Goal: Register for event/course: Sign up to attend an event or enroll in a course

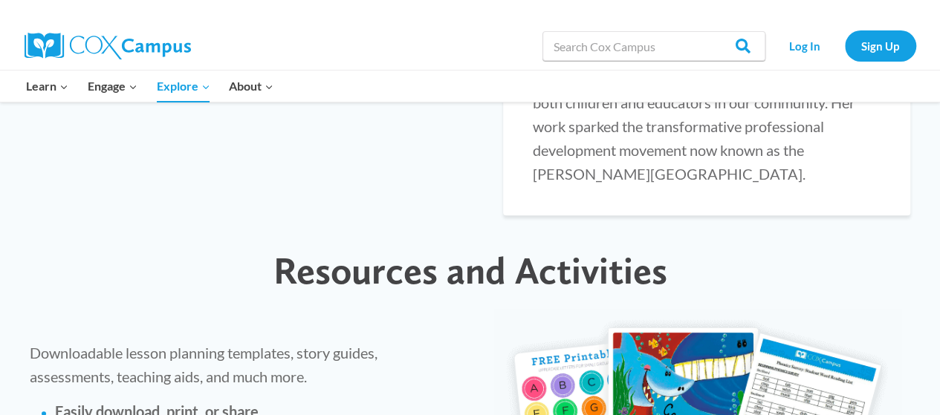
scroll to position [3493, 0]
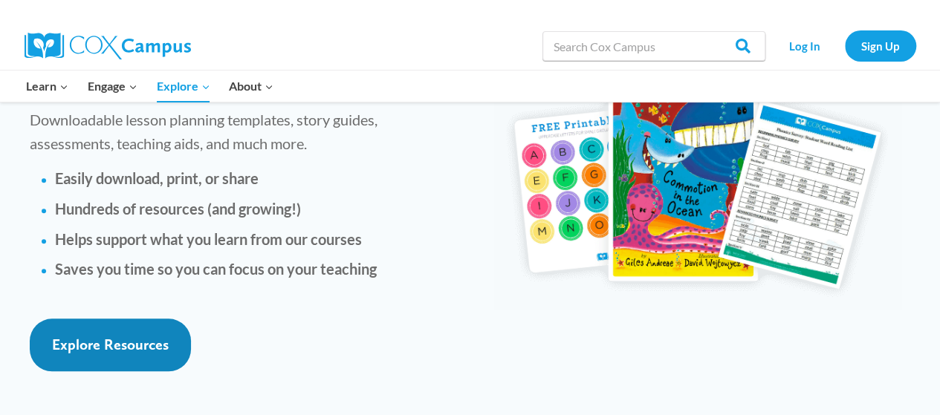
click at [135, 336] on span "Explore Resources" at bounding box center [110, 345] width 117 height 18
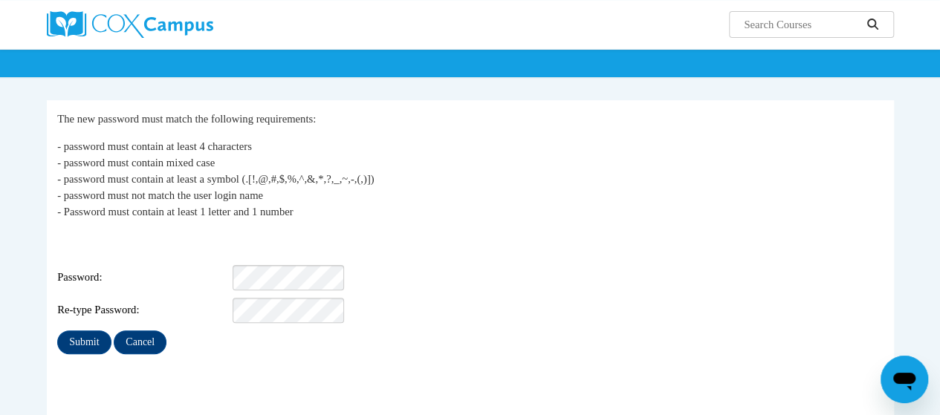
scroll to position [74, 0]
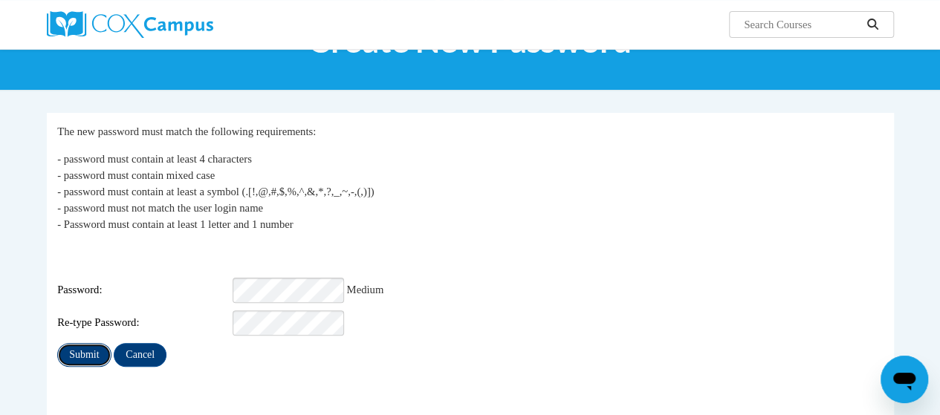
click at [85, 348] on input "Submit" at bounding box center [84, 355] width 54 height 24
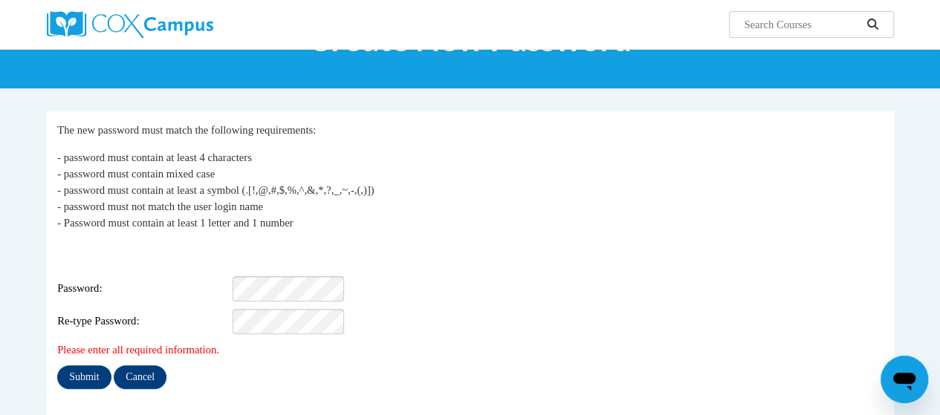
scroll to position [223, 0]
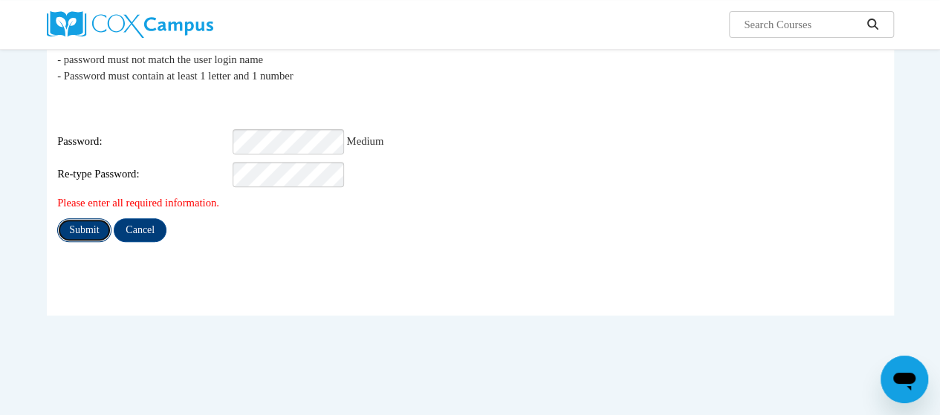
click at [92, 219] on input "Submit" at bounding box center [84, 231] width 54 height 24
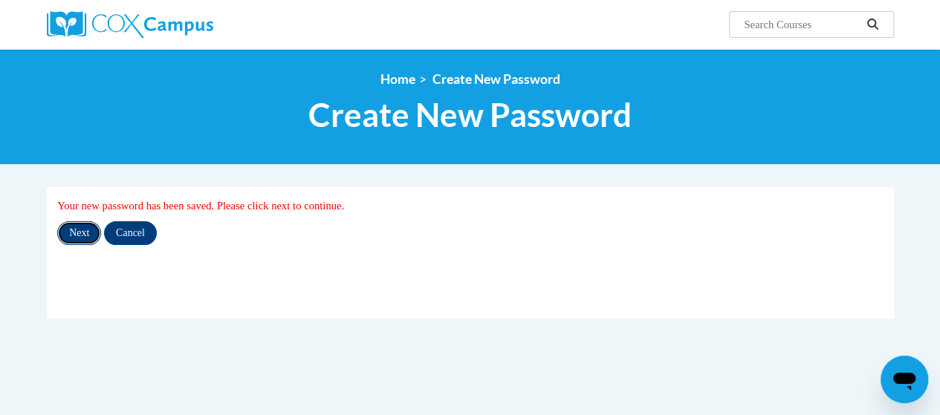
click at [85, 236] on input "Next" at bounding box center [79, 233] width 44 height 24
drag, startPoint x: 85, startPoint y: 236, endPoint x: 80, endPoint y: 243, distance: 9.1
click at [81, 242] on input "Next" at bounding box center [79, 233] width 44 height 24
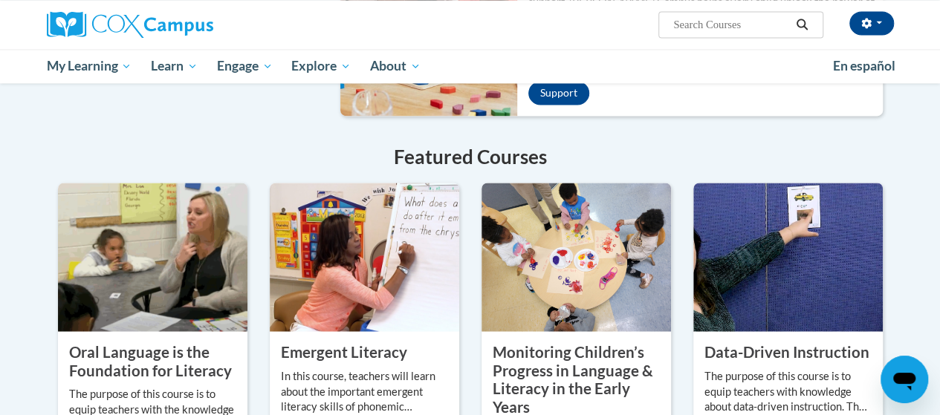
scroll to position [1189, 0]
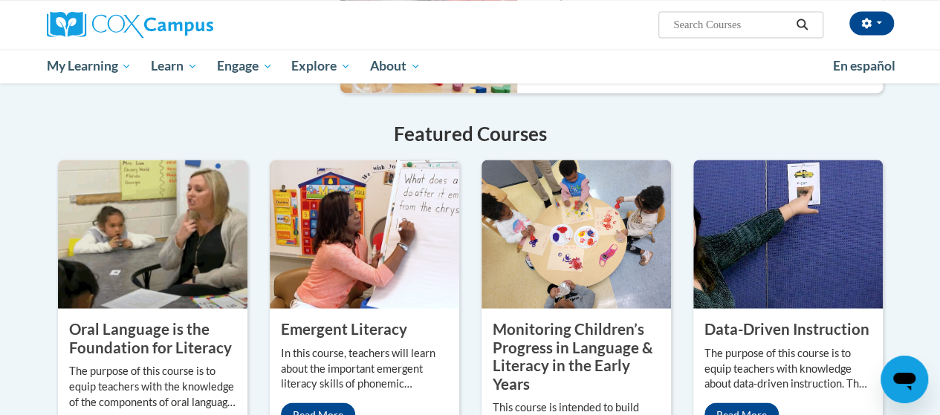
click at [179, 187] on img at bounding box center [153, 234] width 190 height 149
click at [135, 209] on img at bounding box center [153, 234] width 190 height 149
click at [175, 320] on property "Oral Language is the Foundation for Literacy" at bounding box center [150, 338] width 163 height 36
click at [185, 320] on property "Oral Language is the Foundation for Literacy" at bounding box center [150, 338] width 163 height 36
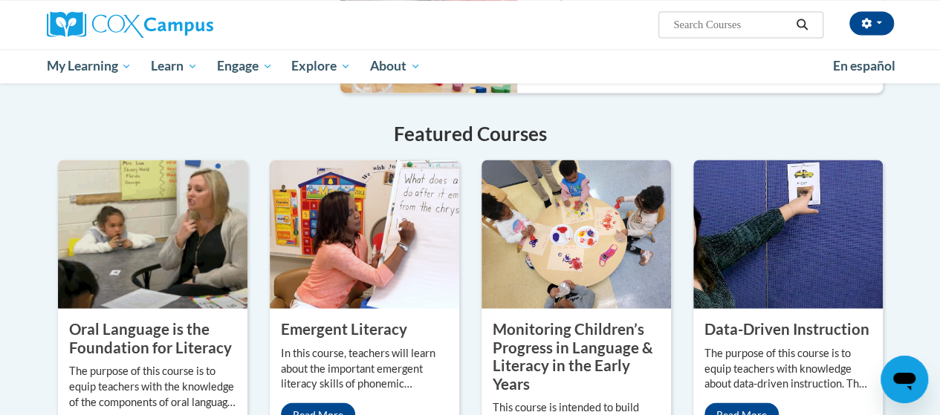
drag, startPoint x: 185, startPoint y: 311, endPoint x: 138, endPoint y: 352, distance: 61.7
click at [169, 326] on div "Oral Language is the Foundation for Literacy The purpose of this course is to e…" at bounding box center [153, 382] width 190 height 148
drag, startPoint x: 119, startPoint y: 383, endPoint x: 118, endPoint y: 393, distance: 10.4
click at [119, 389] on div "Oral Language is the Foundation for Literacy The purpose of this course is to e…" at bounding box center [153, 382] width 190 height 148
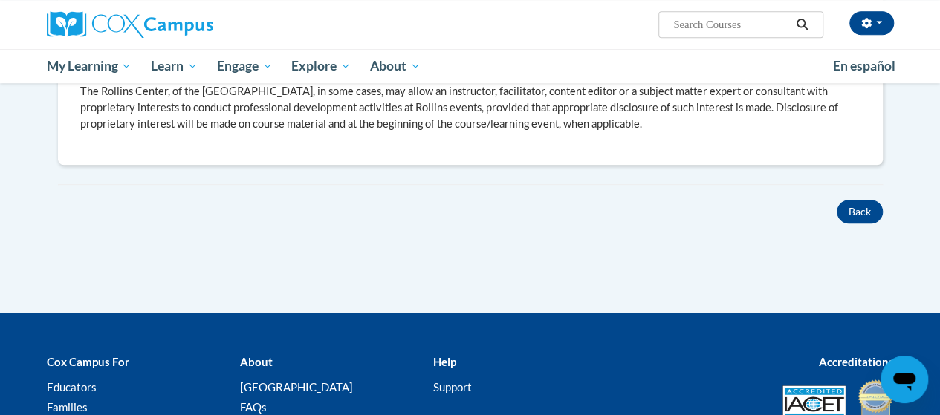
scroll to position [654, 0]
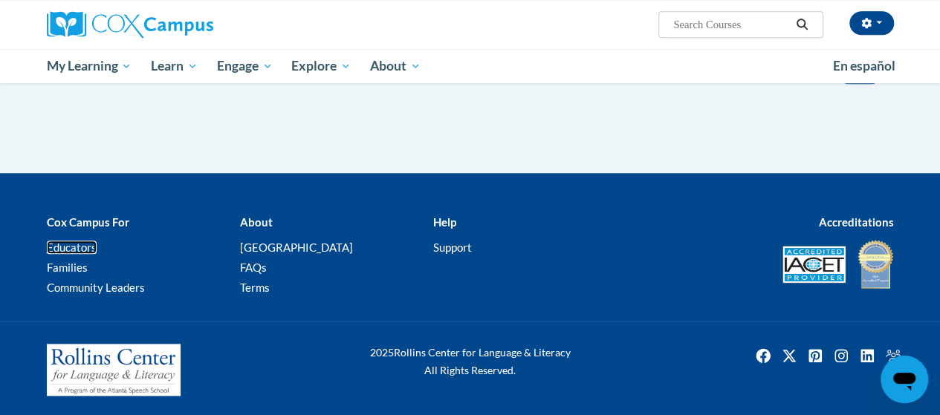
click at [74, 250] on link "Educators" at bounding box center [72, 247] width 50 height 13
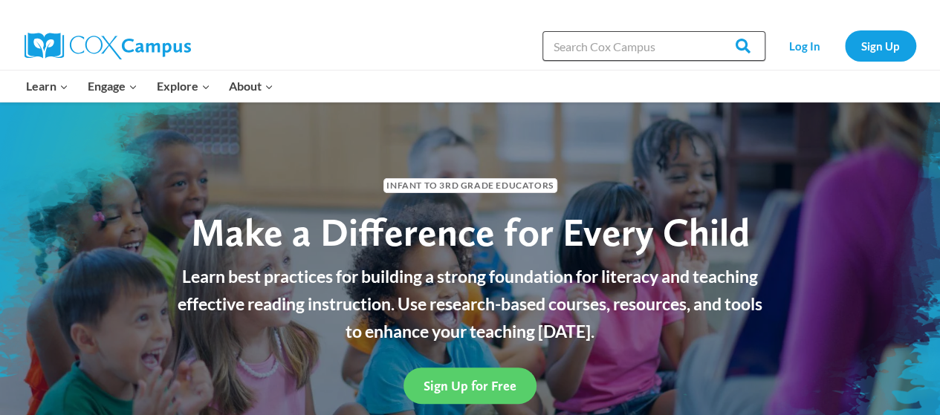
click at [666, 39] on input "Search in [URL][DOMAIN_NAME]" at bounding box center [654, 46] width 223 height 30
type input "oral language"
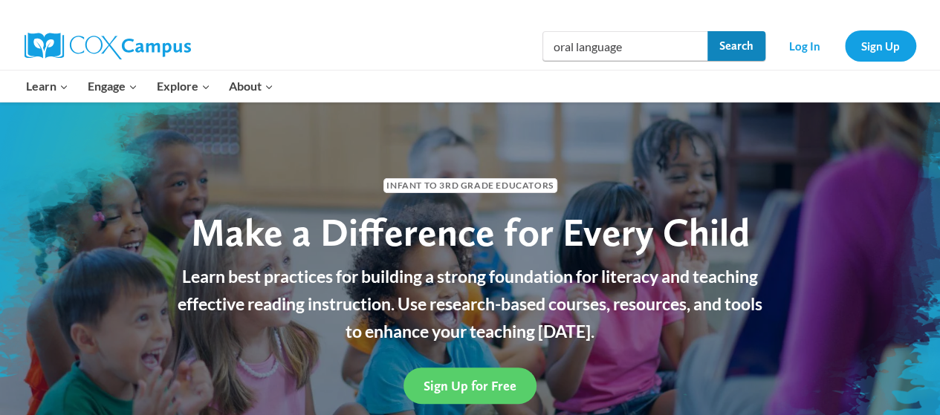
click at [743, 41] on input "Search" at bounding box center [737, 46] width 58 height 30
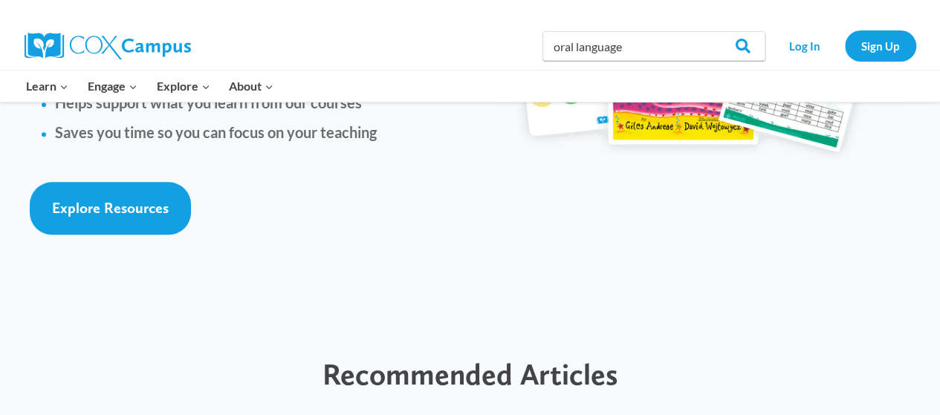
scroll to position [3642, 0]
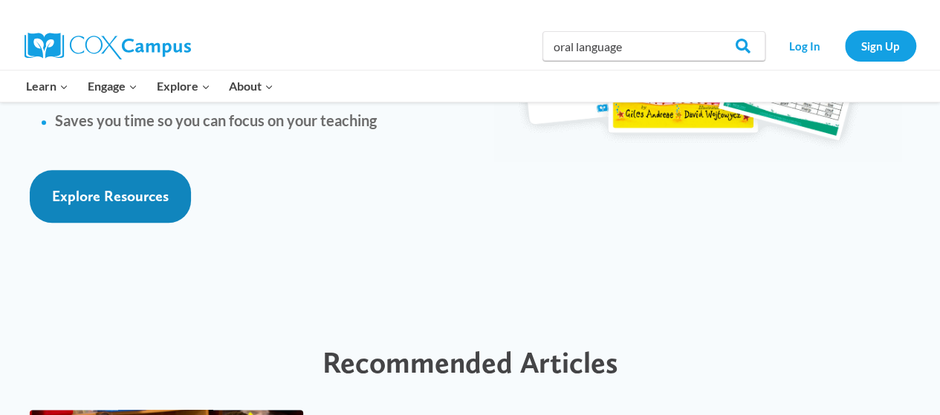
click at [115, 187] on span "Explore Resources" at bounding box center [110, 196] width 117 height 18
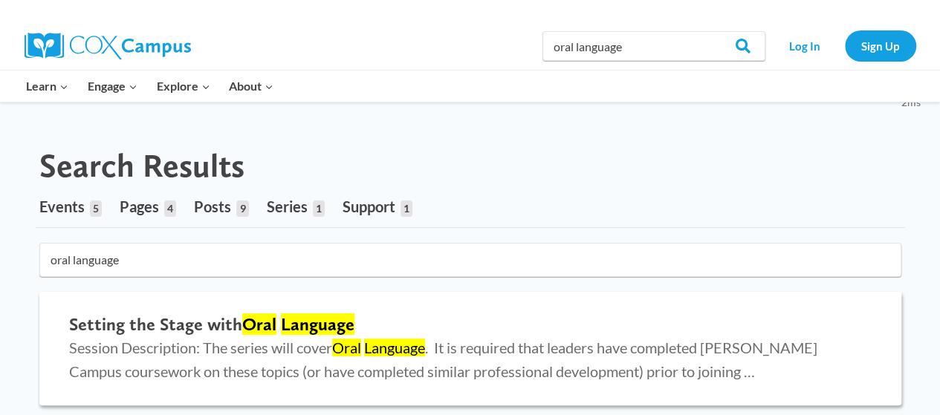
click at [278, 324] on h2 "Setting the Stage with Oral Language" at bounding box center [470, 325] width 803 height 22
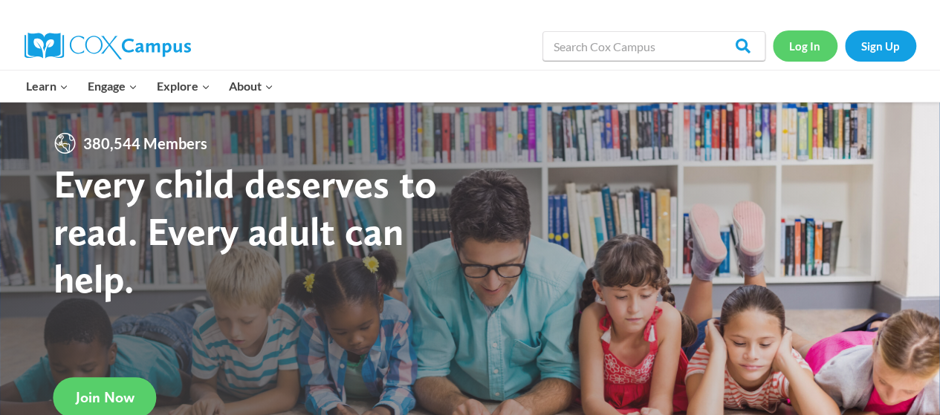
click at [807, 47] on link "Log In" at bounding box center [805, 45] width 65 height 30
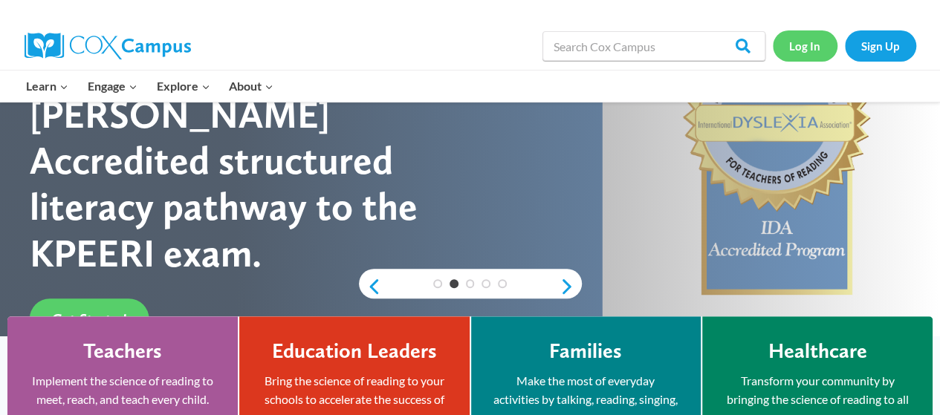
scroll to position [149, 0]
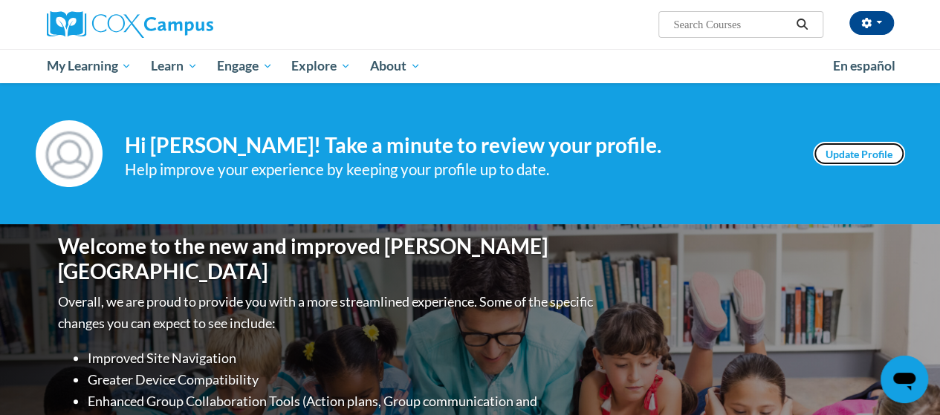
click at [846, 158] on link "Update Profile" at bounding box center [859, 154] width 92 height 24
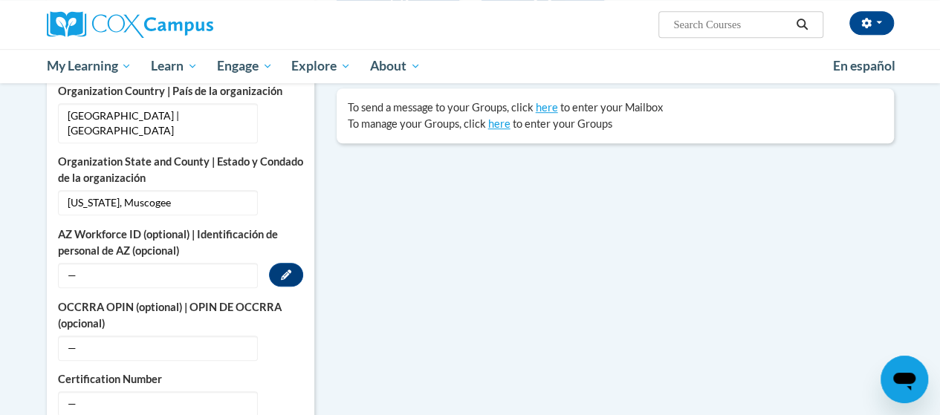
scroll to position [520, 0]
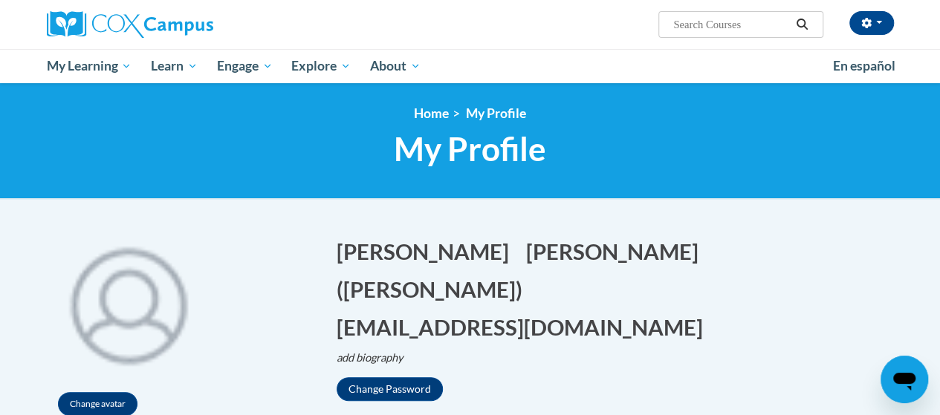
scroll to position [0, 0]
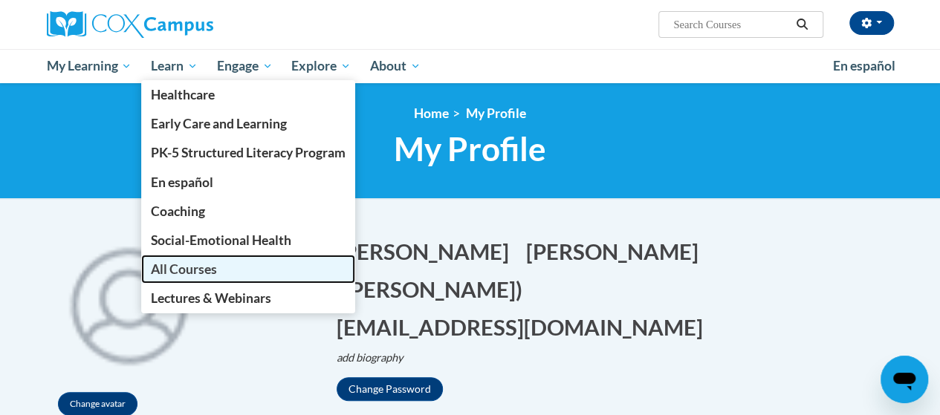
click at [180, 270] on span "All Courses" at bounding box center [184, 270] width 66 height 16
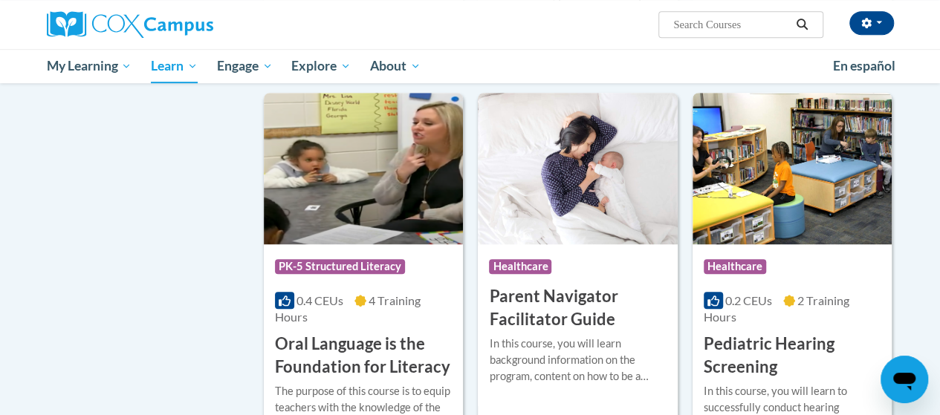
scroll to position [3196, 0]
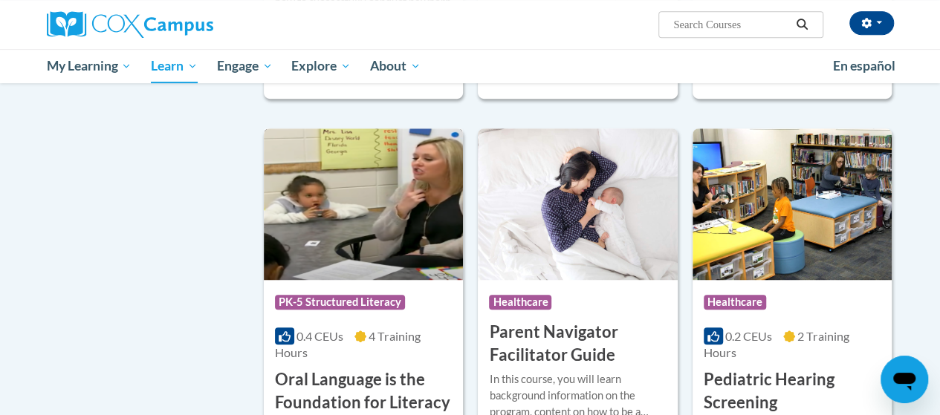
click at [364, 144] on img at bounding box center [363, 205] width 199 height 152
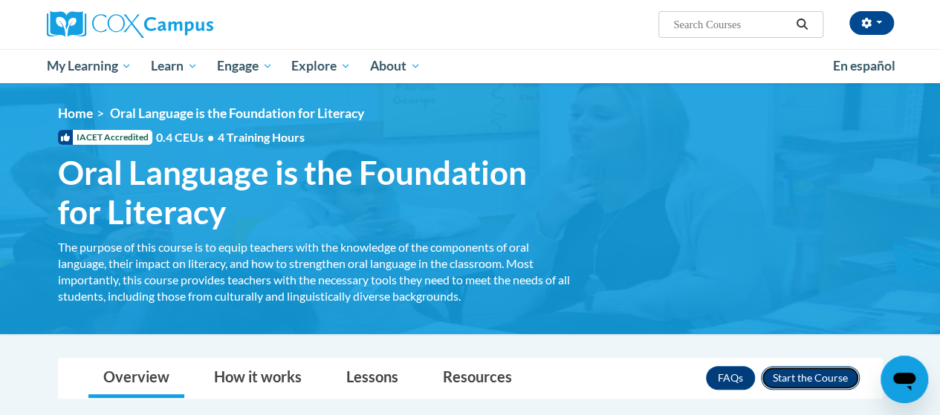
click at [815, 374] on button "Enroll" at bounding box center [810, 378] width 99 height 24
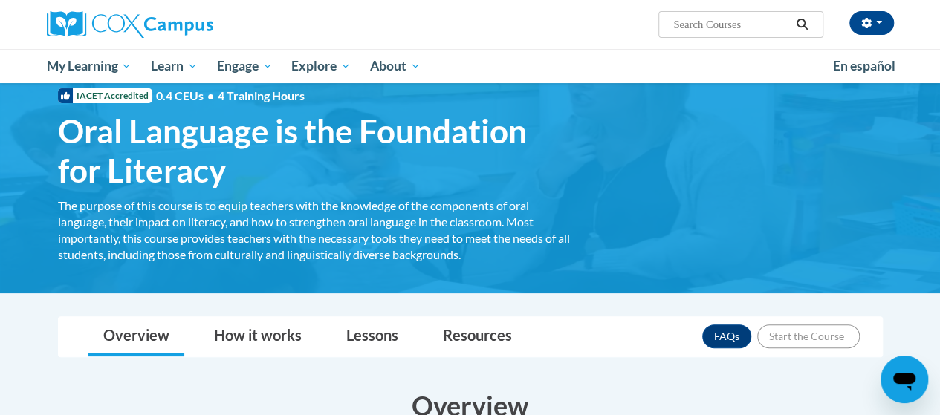
scroll to position [74, 0]
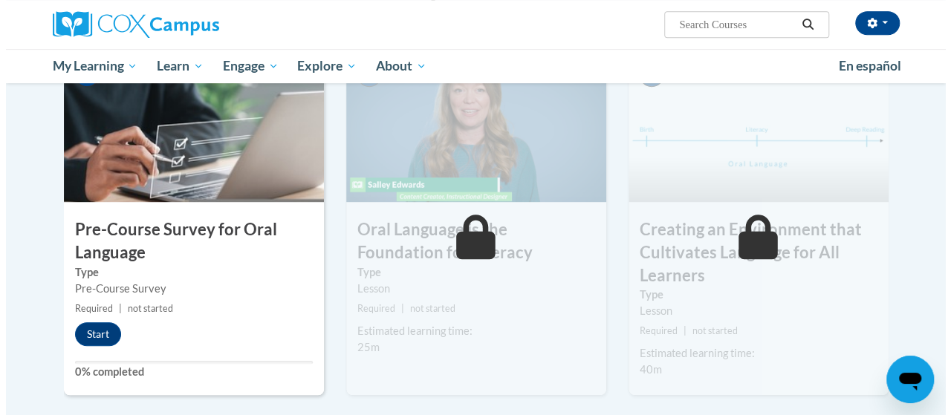
scroll to position [372, 0]
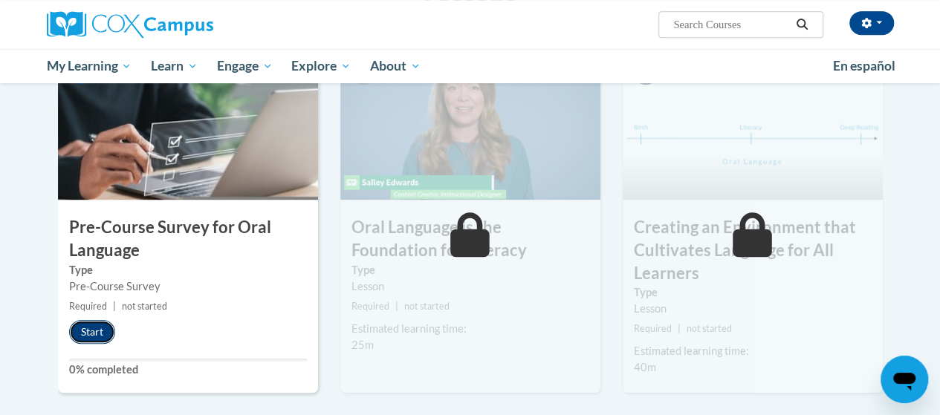
click at [97, 332] on button "Start" at bounding box center [92, 332] width 46 height 24
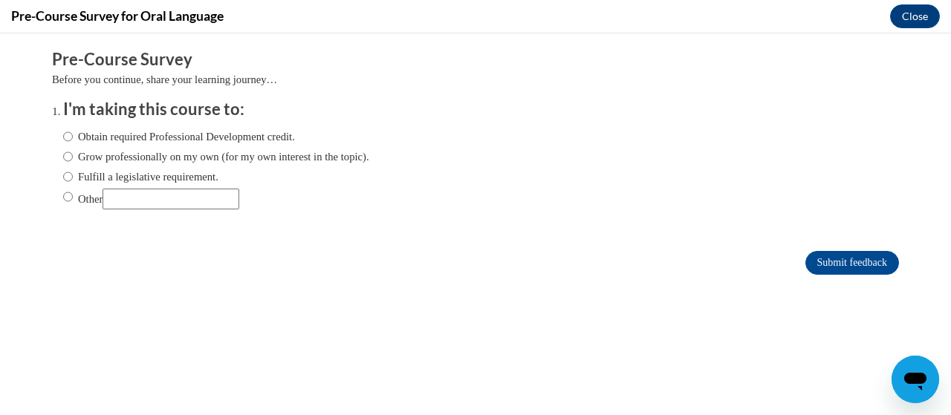
scroll to position [0, 0]
click at [63, 138] on input "Obtain required Professional Development credit." at bounding box center [68, 137] width 10 height 16
radio input "true"
click at [847, 263] on input "Submit feedback" at bounding box center [853, 263] width 94 height 24
click at [831, 262] on input "Submit feedback" at bounding box center [853, 263] width 94 height 24
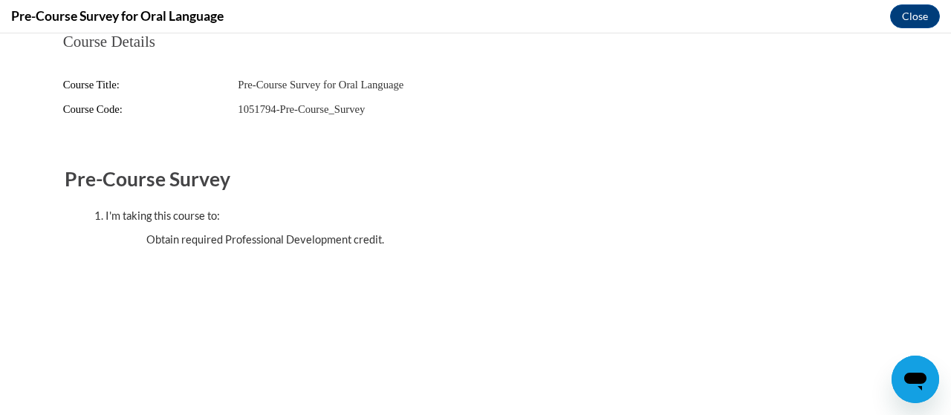
click at [911, 383] on icon "Open messaging window" at bounding box center [916, 382] width 22 height 18
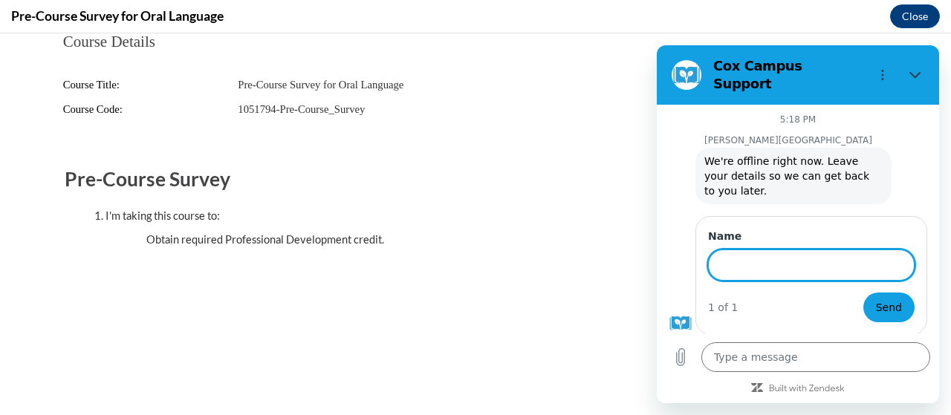
click at [743, 250] on input "Name" at bounding box center [811, 265] width 207 height 31
click at [911, 72] on icon "Close" at bounding box center [915, 75] width 11 height 7
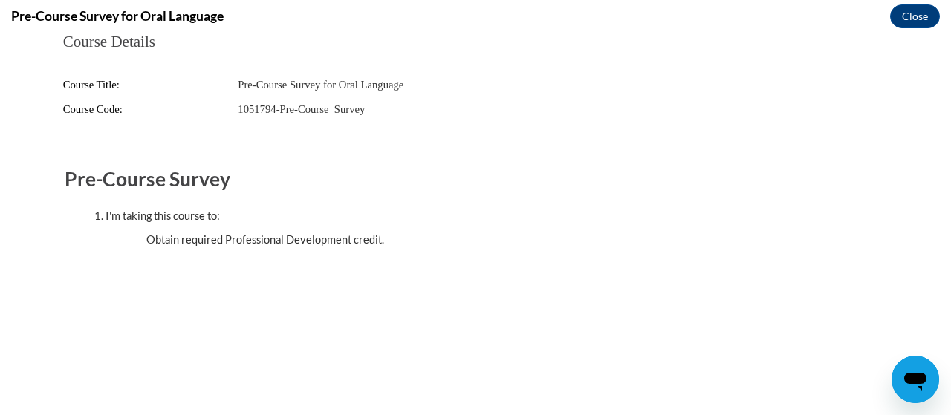
click at [742, 213] on div "I'm taking this course to:" at bounding box center [491, 216] width 770 height 16
click at [786, 253] on fieldset "Pre-Course Survey I'm taking this course to: Obtain required Professional Devel…" at bounding box center [476, 203] width 822 height 105
click at [918, 382] on icon "Open messaging window" at bounding box center [916, 382] width 22 height 18
type textarea "x"
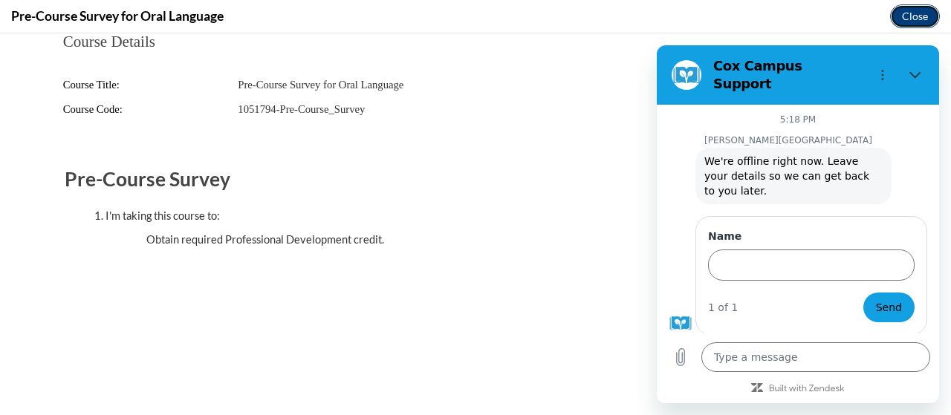
click at [911, 13] on button "Close" at bounding box center [915, 16] width 50 height 24
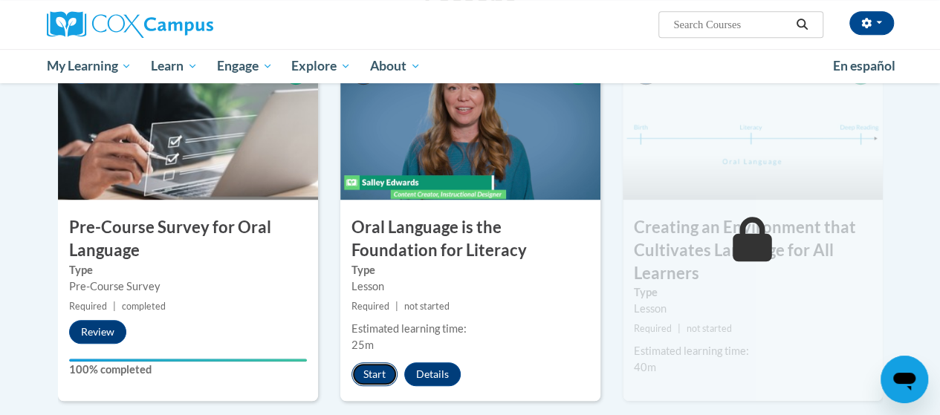
click at [370, 375] on button "Start" at bounding box center [375, 375] width 46 height 24
